Goal: Contribute content: Contribute content

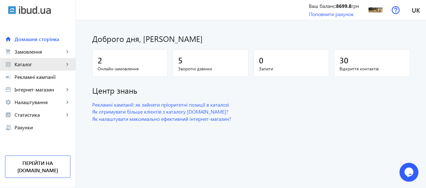
click at [29, 65] on span "Каталог" at bounding box center [40, 64] width 50 height 6
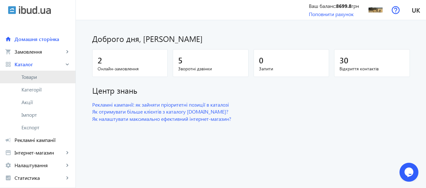
click at [31, 77] on span "Товари" at bounding box center [45, 77] width 49 height 6
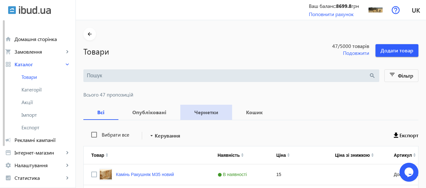
click at [202, 113] on b "Чернетки" at bounding box center [206, 112] width 37 height 5
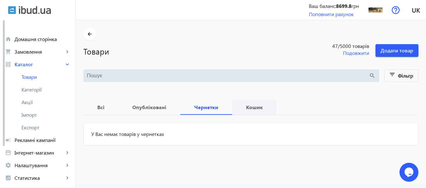
click at [253, 108] on b "Кошик" at bounding box center [253, 107] width 29 height 5
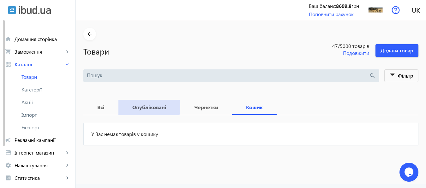
click at [136, 107] on b "Опубліковані" at bounding box center [149, 107] width 47 height 5
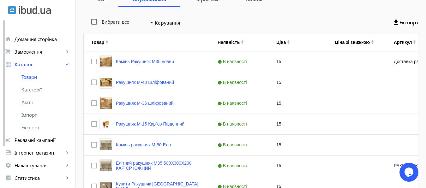
scroll to position [116, 0]
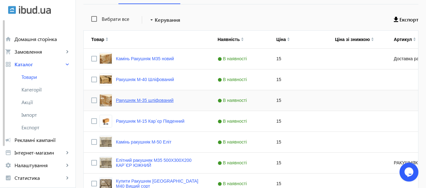
click at [155, 99] on link "Ракушняк М-35 шліфований" at bounding box center [145, 100] width 58 height 5
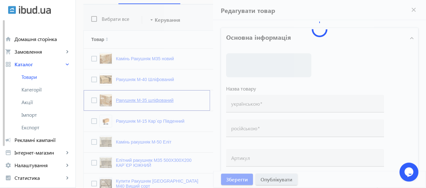
type input "Ракушняк М-35 шліфований"
type input "Ракушняк М-35 шлифованный"
checkbox input "true"
type input "15"
type input "1000"
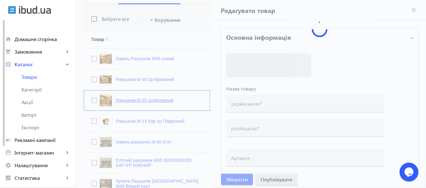
type input "2000"
type input "Ракушняк М35, камінь ракушняк М35 [GEOGRAPHIC_DATA] [Ракушняк Кар`єр Південний]"
type input "Ракушняк М35, камень ракушняк М35 [GEOGRAPHIC_DATA] [Ракушняк Карьер Южный]"
type textarea "Камінь ракушняк М35 від виробника, ракушняк блоки М35, ракушняк ціна [GEOGRAPHI…"
type textarea "Камень ракушняк М35 от производителя, ракушняк блоки М35, ракушняк цена [GEOGRA…"
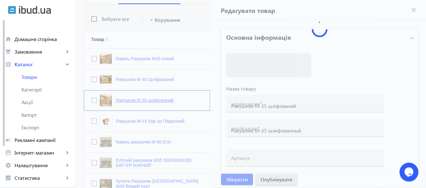
type input "[PERSON_NAME], ракушняк одеський кар`єр, Ракушняк Одеса, [GEOGRAPHIC_DATA], [GE…"
type input "[PERSON_NAME], ракушняк одесский карьер, Ракушняк Одесса, [GEOGRAPHIC_DATA], [G…"
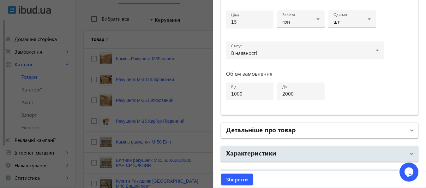
scroll to position [281, 0]
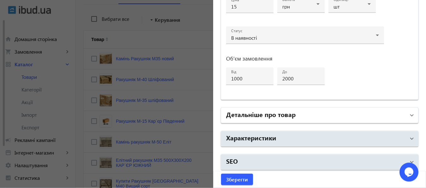
click at [262, 113] on h2 "Детальніше про товар" at bounding box center [260, 114] width 69 height 9
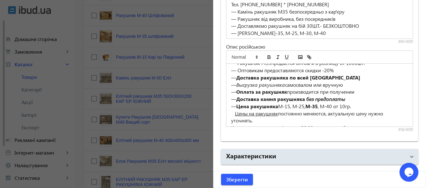
scroll to position [81, 0]
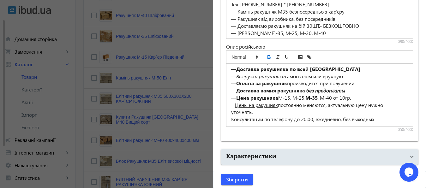
click at [139, 117] on div at bounding box center [213, 94] width 426 height 188
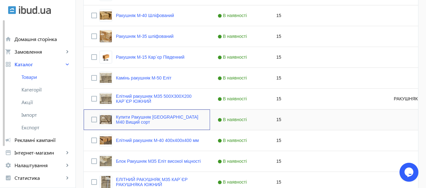
click at [139, 117] on link "Купити Ракушняк [GEOGRAPHIC_DATA] М40 Вищий сорт" at bounding box center [159, 120] width 86 height 10
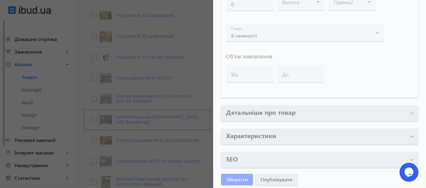
type input "Купити Ракушняк [GEOGRAPHIC_DATA] М40 Вищий сорт"
type input "Купить ракушняк [GEOGRAPHIC_DATA] М40 Высший сорт"
checkbox input "true"
type input "15"
type input "1000"
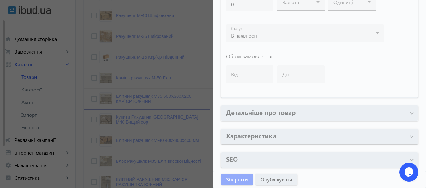
type input "Ракушняк М50 Миколаїв, камінь ракушняк [Кар`єр Південний]"
type input "Ракушняк М50 [PERSON_NAME], камень ракушняк в [GEOGRAPHIC_DATA] [[PERSON_NAME]]"
type textarea "Ракушняк Миколаїв від виробника Недорого, Блок ракушняка М40, ракушняк ціна в […"
type textarea "Ракушняк [PERSON_NAME] от производителя Недорого, Блок ракушняка М40, ракушняк …"
type input "[PERSON_NAME] М35, ракушняк [GEOGRAPHIC_DATA], ракушняк купити [GEOGRAPHIC_DATA…"
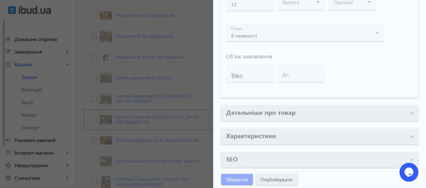
type input "[PERSON_NAME] М35, ракушняк [PERSON_NAME], ракушняк купить [GEOGRAPHIC_DATA], д…"
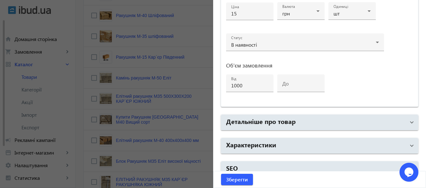
scroll to position [338, 0]
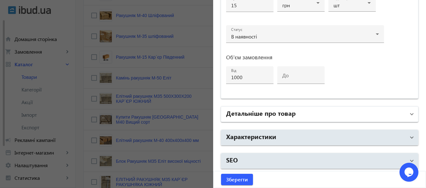
click at [289, 112] on h2 "Детальніше про товар" at bounding box center [260, 113] width 69 height 9
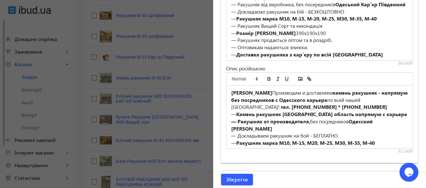
scroll to position [505, 0]
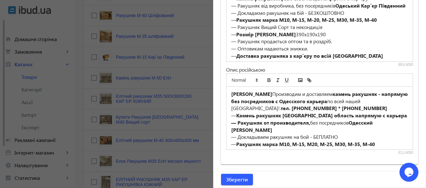
click at [160, 117] on div at bounding box center [213, 94] width 426 height 188
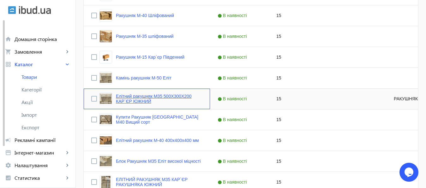
click at [155, 97] on link "Елітний ракушняк М35 500Х300Х200 КАР`ЄР ЮЖНИЙ" at bounding box center [159, 99] width 86 height 10
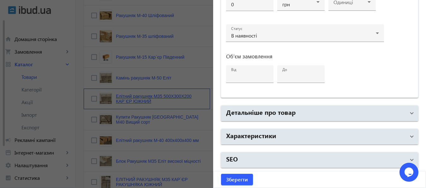
type input "Елітний ракушняк М35 500Х300Х200 КАР`ЄР ЮЖНИЙ"
type input "Элитный ракушняк М35 500Х300Х200 КАРЬЕР ЮЖНЫЙ"
type input "РАКУШНЯК М35"
checkbox input "true"
type input "15"
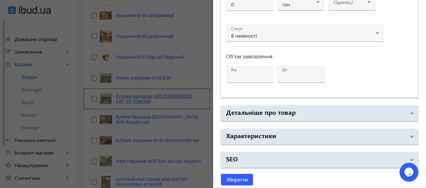
type input "1000"
type input "1500"
type input "Купити Блок ракушняк М35 ❱ камінь ракушняк М35 Україна ❱ [Ракушняк М35 Кар`єр Ю…"
type input "Купить Ракушняк М-35 ❱ камень ракушняк М35 Украина ❱ [Ракушняк М35 Карьер Южный]"
type textarea "Ракушняк М35 камінь ракушняк одеський кар`єр южний Одеса - ракушняк М35 [GEOGRA…"
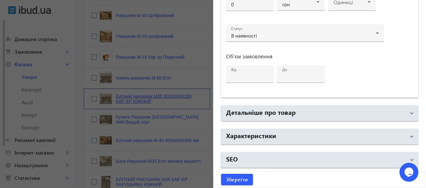
type textarea "Ракушняк М35 камень ракушняк одесский карьер [GEOGRAPHIC_DATA] — ракушняк м35 […"
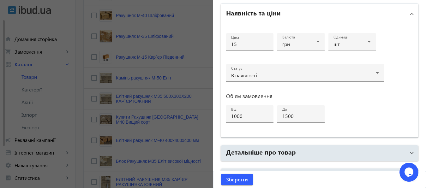
scroll to position [323, 0]
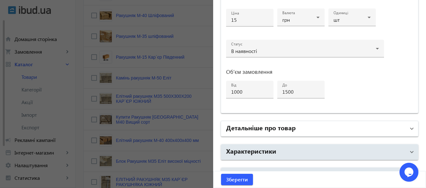
click at [292, 127] on h2 "Детальніше про товар" at bounding box center [260, 127] width 69 height 9
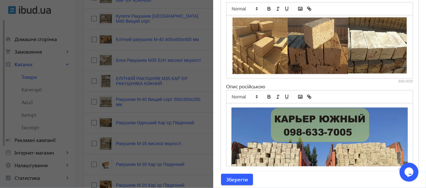
scroll to position [288, 0]
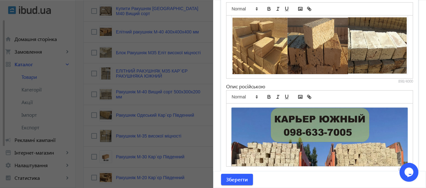
click at [158, 136] on div at bounding box center [213, 94] width 426 height 188
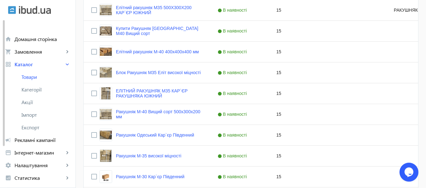
click at [158, 136] on mat-sidenav-container "arrow_back Товари 47 /5000 товарів Подовжити Додати товар search filter_list Фі…" at bounding box center [251, 167] width 350 height 831
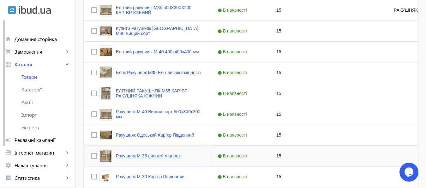
click at [162, 155] on link "Ракушняк М-35 високої міцності" at bounding box center [148, 155] width 65 height 5
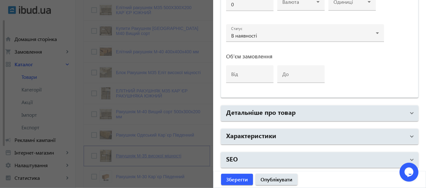
type input "Ракушняк М-35 високої міцності"
type input "Ракушняк М-35 высокой прочности"
checkbox input "true"
type input "15"
type input "1000"
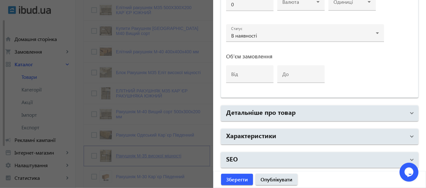
type input "1500"
type input "❱ Купити Ракушняк М35 ❱ камінь ракушняк М35 Україна ❱ [Ракушняк М35 Кар`єр Южни…"
type input "Купить Ракушняк М35 ❱ камень ракушняк М35 Украина ❱ [Ракушняк М35 Карьер Южный]"
type textarea "Ракушняк М-35 (ракушечник М-35 ) 40*20*20 Україна › Стінові блоки › Ракушняк Ра…"
type textarea "Ракушняк М-35 (ракушечник М-35 ) 40*20*20 [GEOGRAPHIC_DATA] › Стеновые блоки › …"
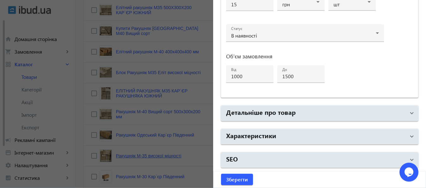
click at [162, 155] on div at bounding box center [213, 94] width 426 height 188
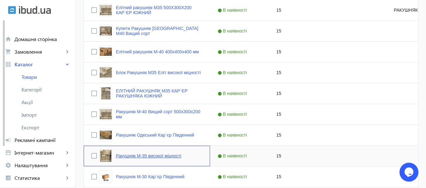
click at [152, 156] on link "Ракушняк М-35 високої міцності" at bounding box center [148, 155] width 65 height 5
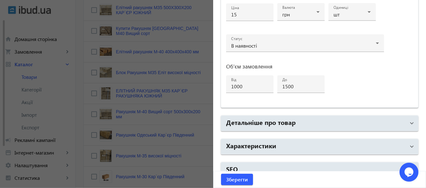
scroll to position [333, 0]
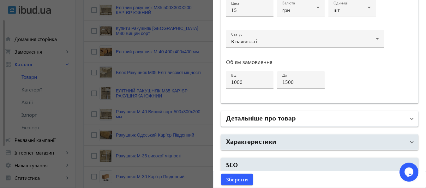
click at [322, 119] on mat-panel-title "Детальніше про товар" at bounding box center [316, 118] width 180 height 11
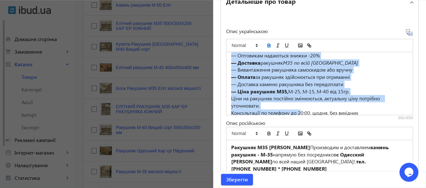
scroll to position [88, 0]
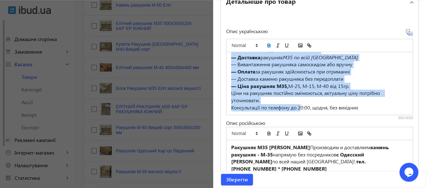
drag, startPoint x: 228, startPoint y: 57, endPoint x: 369, endPoint y: 103, distance: 148.7
click at [369, 103] on div "Ракушняк М35 Кар'єр Южний Виробляємо і доставляємо камінь ракушняк - М-35 безпо…" at bounding box center [319, 83] width 186 height 63
copy div "Loremips D10 Sit'am Conse Adipiscing e seddoeiusmo tempor incididu - U-60 labor…"
